Goal: Task Accomplishment & Management: Use online tool/utility

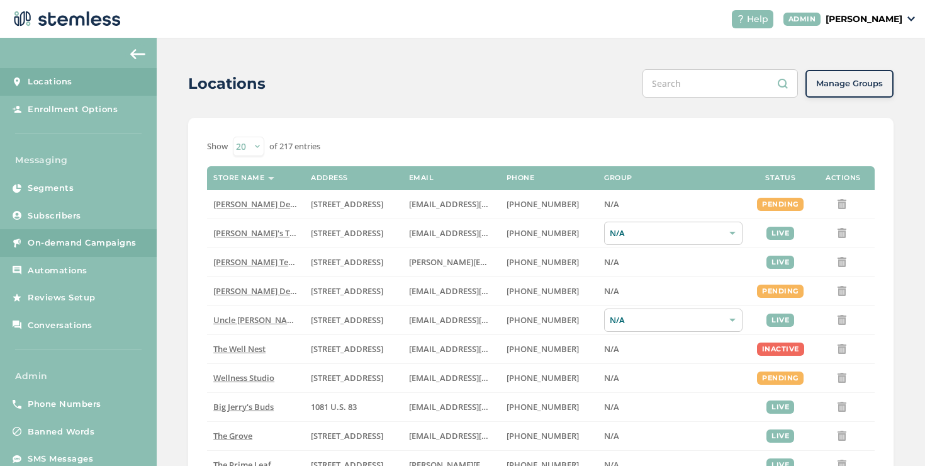
click at [127, 248] on span "On-demand Campaigns" at bounding box center [82, 243] width 109 height 13
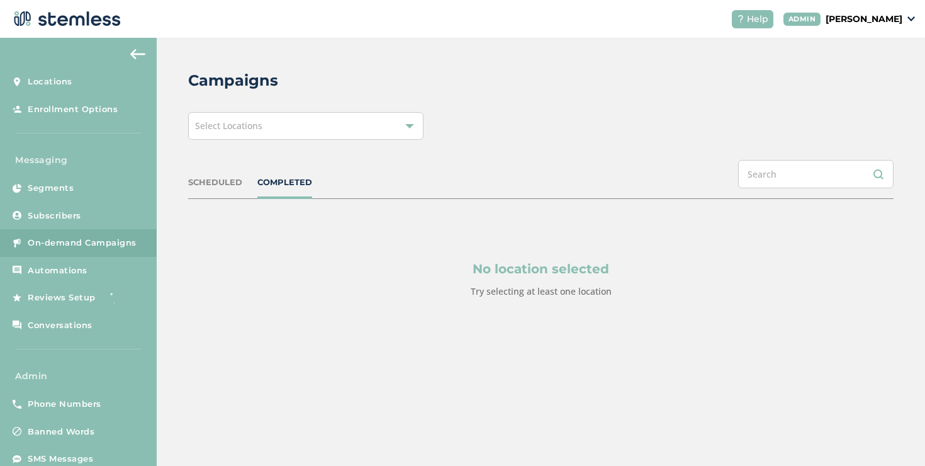
click at [280, 132] on div "Select Locations" at bounding box center [305, 126] width 235 height 28
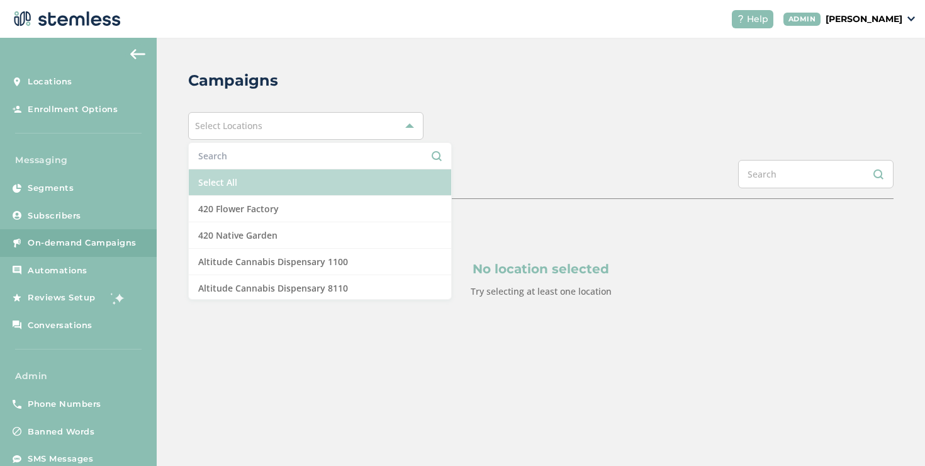
click at [225, 178] on li "Select All" at bounding box center [320, 182] width 263 height 26
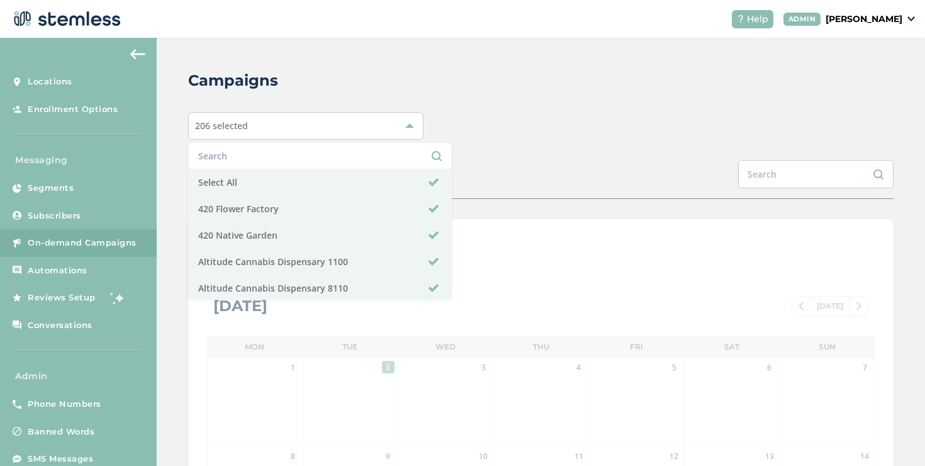
click at [471, 151] on div "Campaigns 206 selected Select All 420 Flower Factory 420 Native Garden Altitude…" at bounding box center [541, 445] width 769 height 815
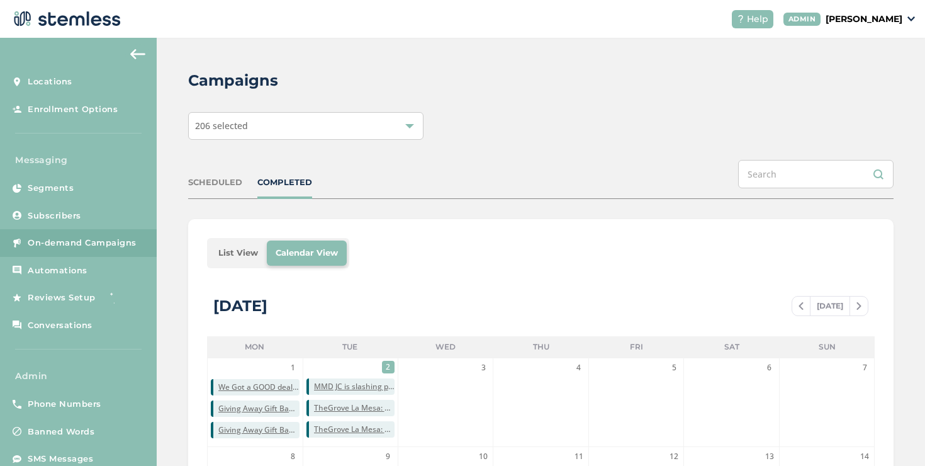
click at [236, 247] on li "List View" at bounding box center [238, 253] width 57 height 25
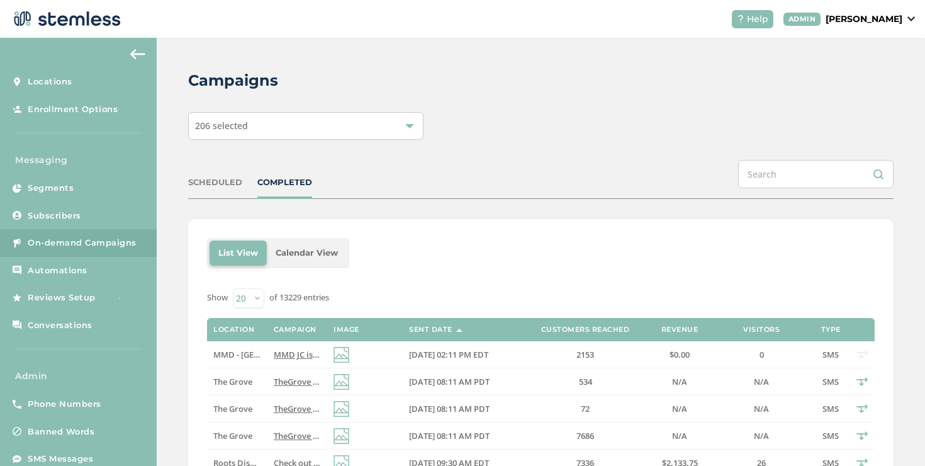
click at [858, 28] on header "Help [PERSON_NAME]" at bounding box center [462, 19] width 925 height 38
click at [859, 21] on p "[PERSON_NAME]" at bounding box center [864, 19] width 77 height 13
click at [858, 93] on span "Impersonate" at bounding box center [871, 90] width 62 height 13
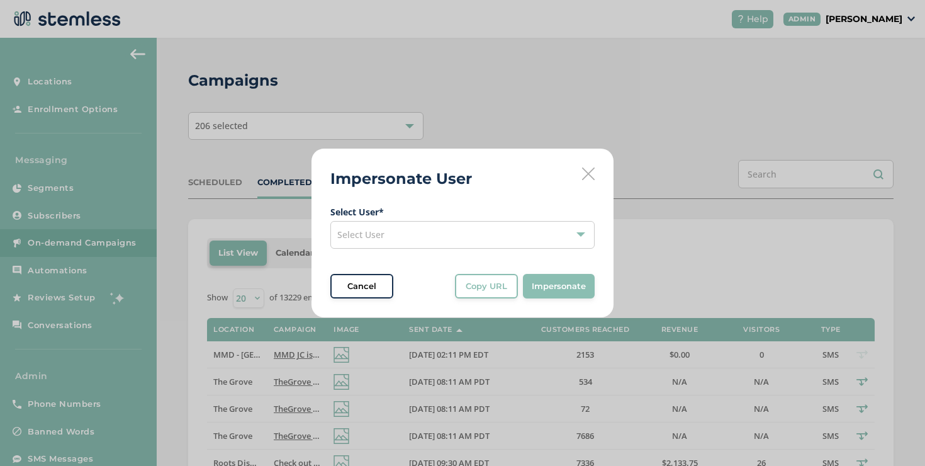
click at [439, 242] on div "Select User" at bounding box center [463, 235] width 264 height 28
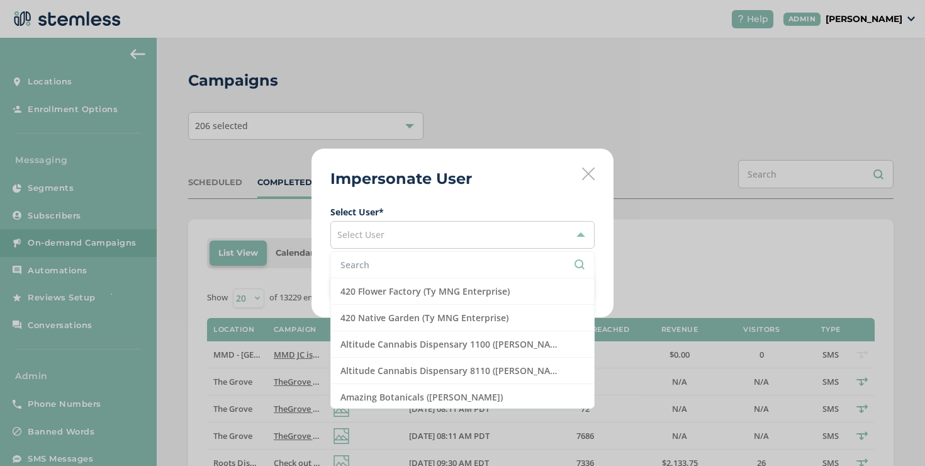
click at [406, 262] on input "text" at bounding box center [463, 264] width 244 height 13
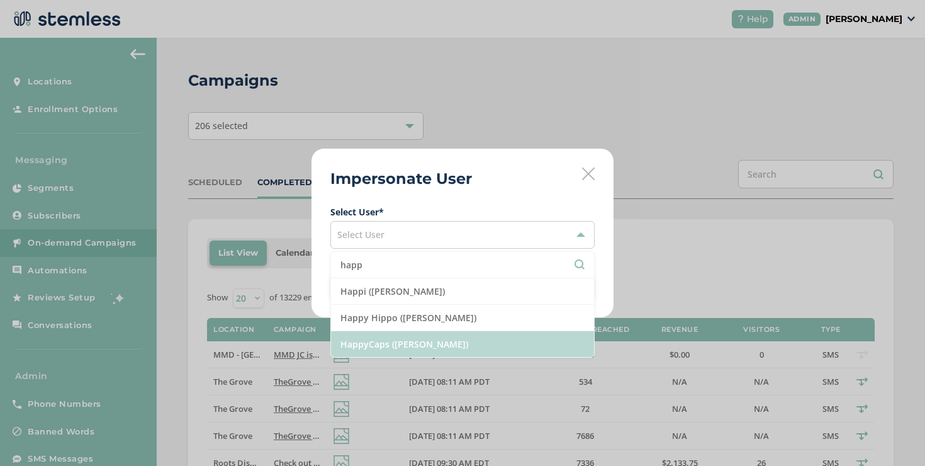
type input "happ"
click at [417, 337] on li "HappyCaps ([PERSON_NAME])" at bounding box center [462, 344] width 263 height 26
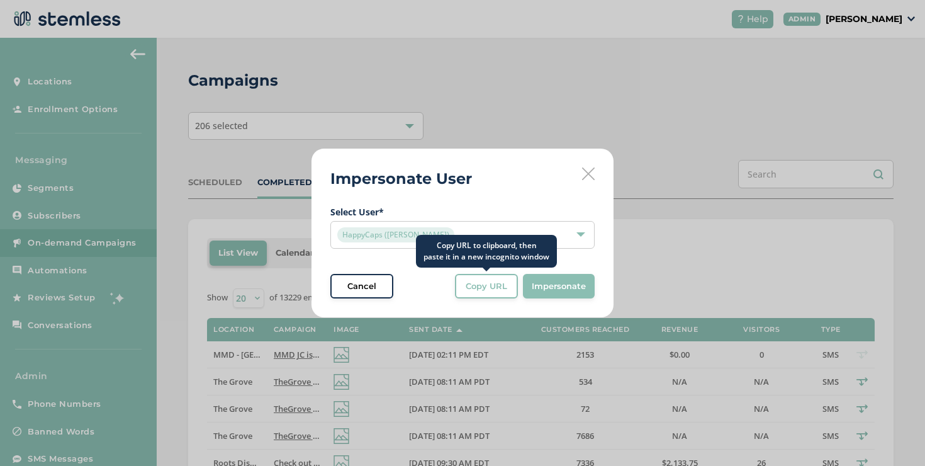
click at [499, 291] on span "Copy URL" at bounding box center [487, 286] width 42 height 13
